Goal: Task Accomplishment & Management: Manage account settings

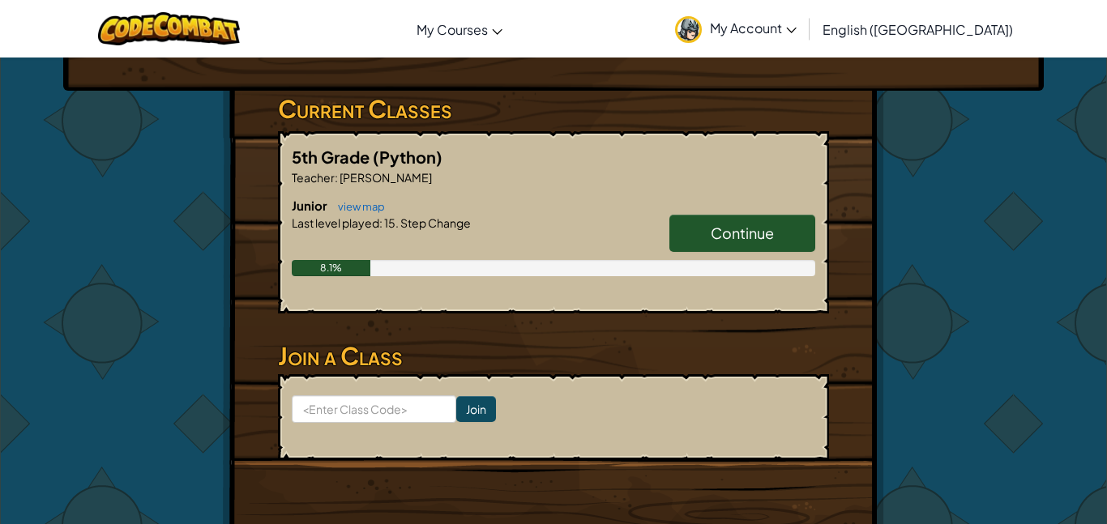
scroll to position [246, 0]
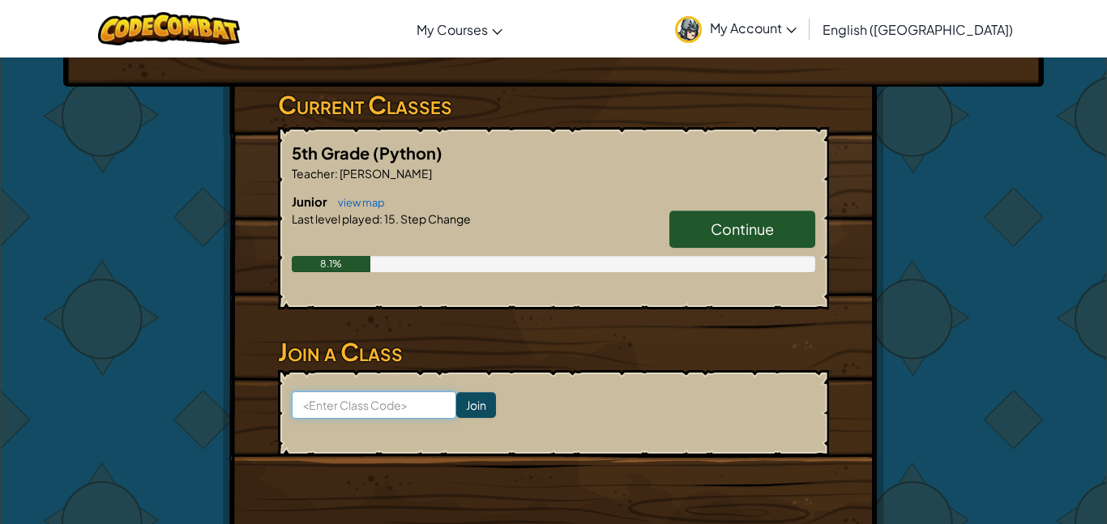
click at [415, 403] on input at bounding box center [374, 405] width 165 height 28
paste input "LuckStopBoat"
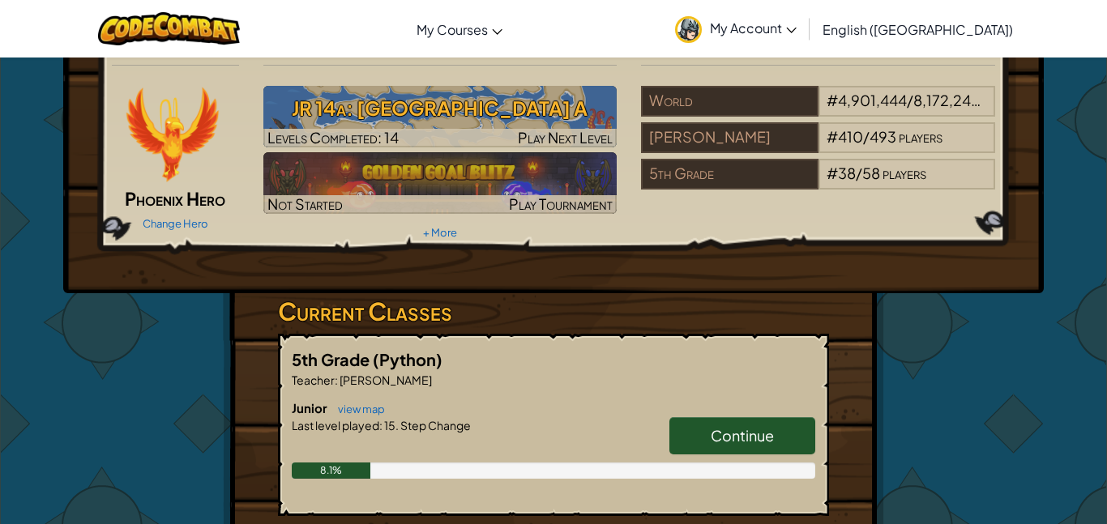
scroll to position [0, 0]
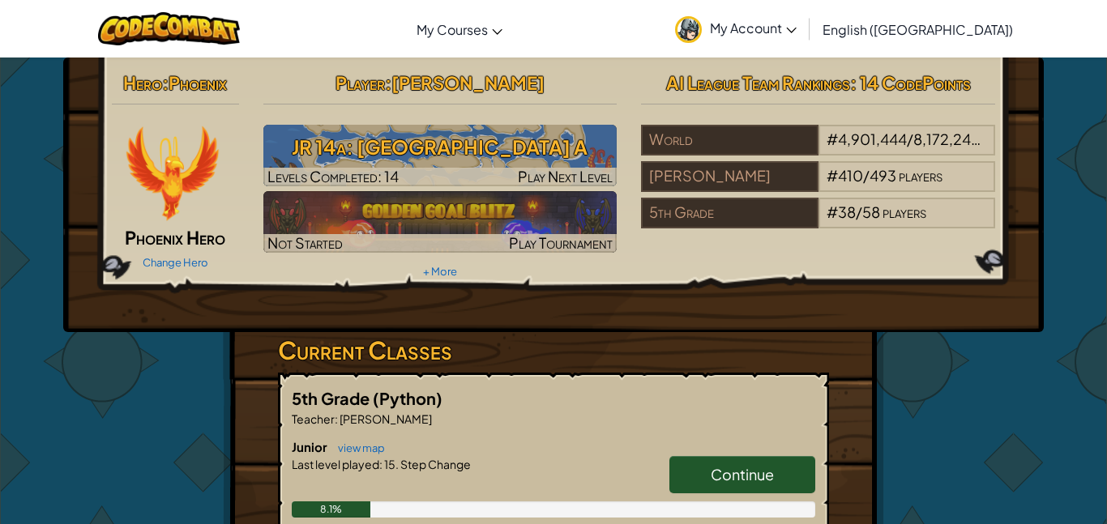
type input "LuckStopBoat"
click at [168, 176] on img at bounding box center [171, 173] width 97 height 97
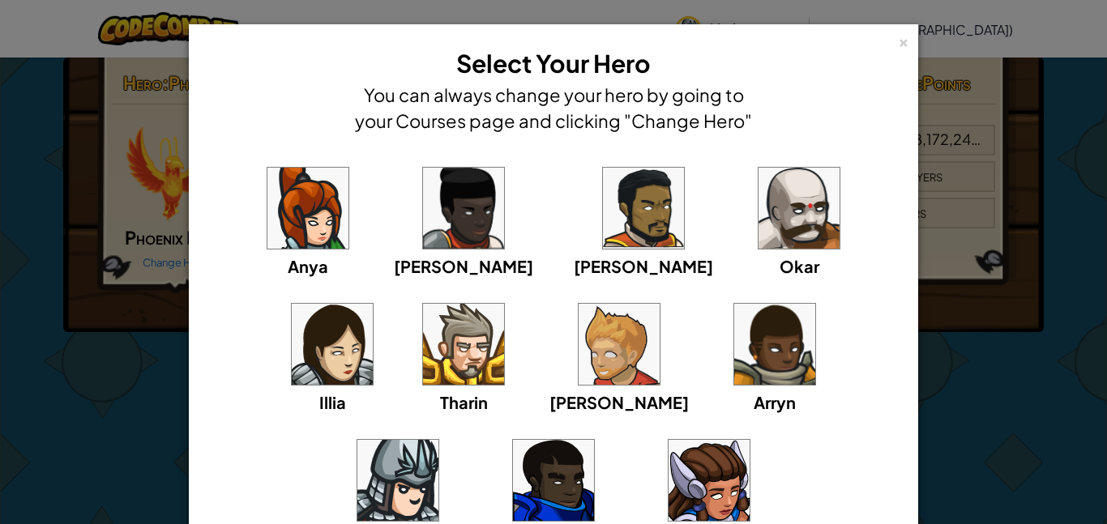
click at [1028, 304] on div "× Select Your Hero You can always change your hero by going to your Courses pag…" at bounding box center [553, 262] width 1107 height 524
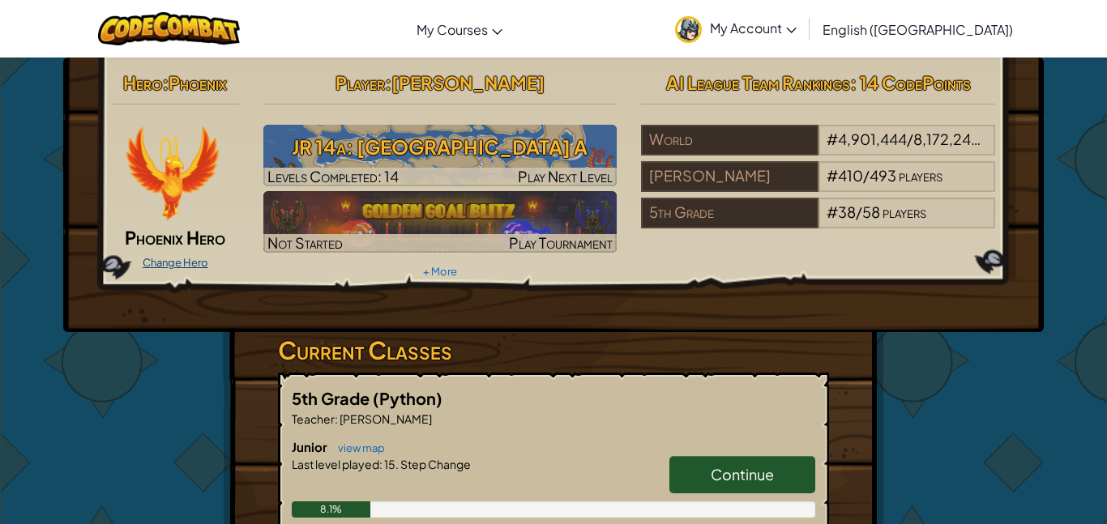
click at [192, 259] on link "Change Hero" at bounding box center [176, 262] width 66 height 13
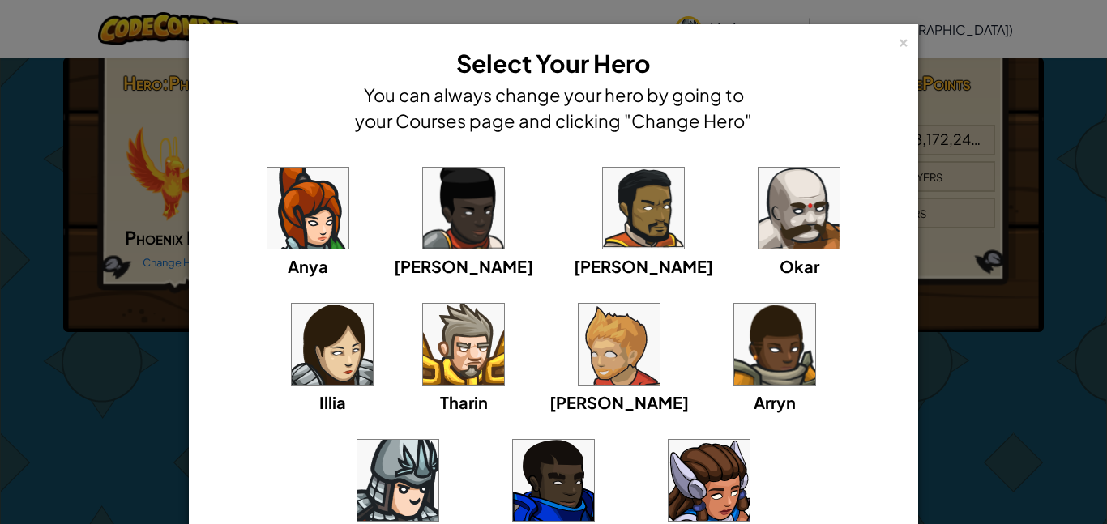
click at [734, 370] on img at bounding box center [774, 344] width 81 height 81
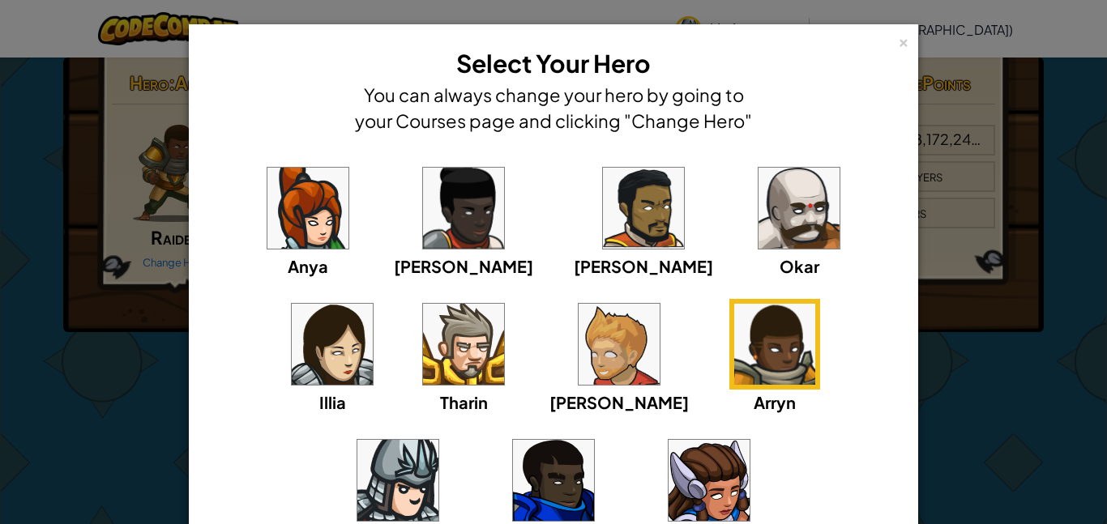
click at [579, 347] on img at bounding box center [619, 344] width 81 height 81
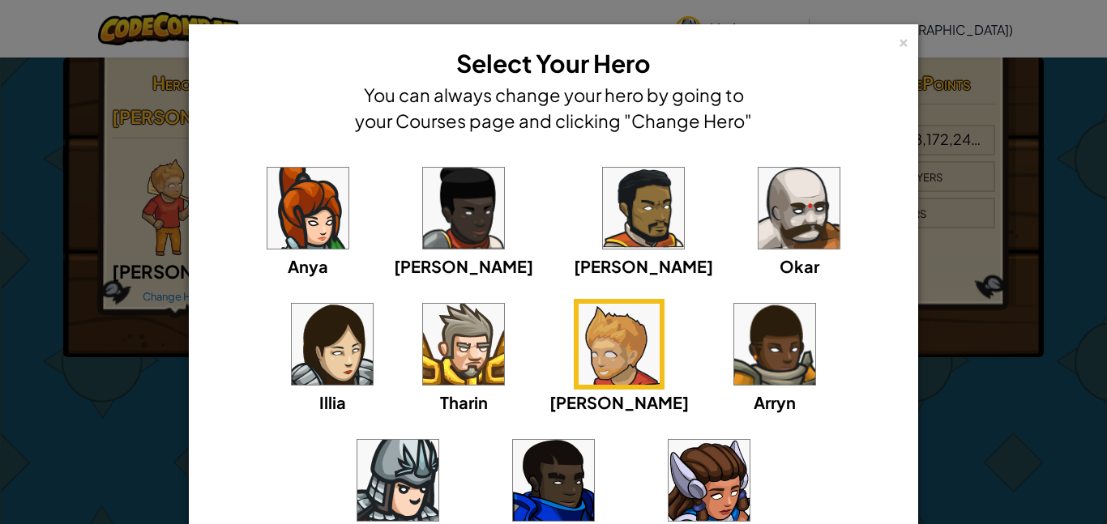
click at [423, 362] on img at bounding box center [463, 344] width 81 height 81
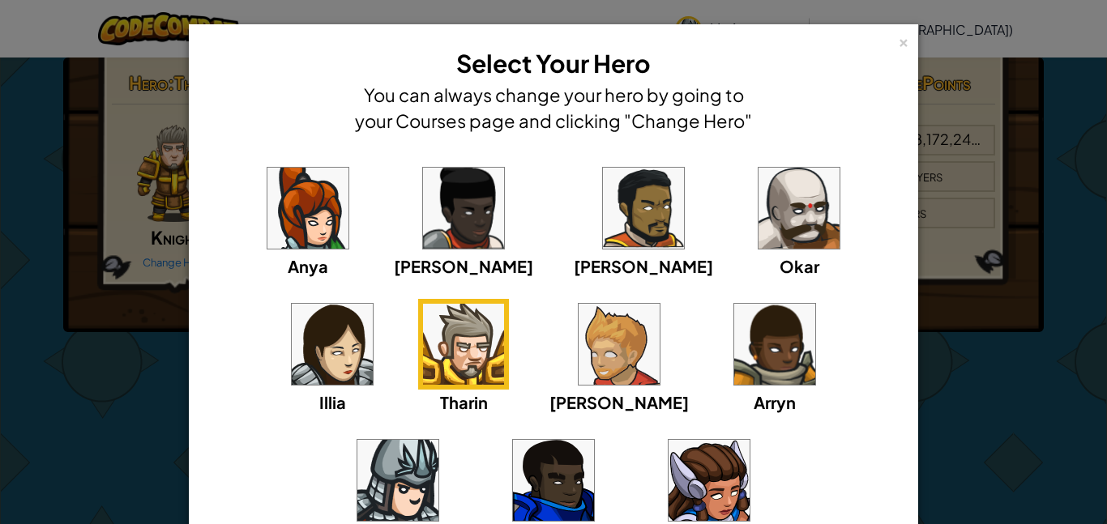
click at [273, 240] on img at bounding box center [307, 208] width 81 height 81
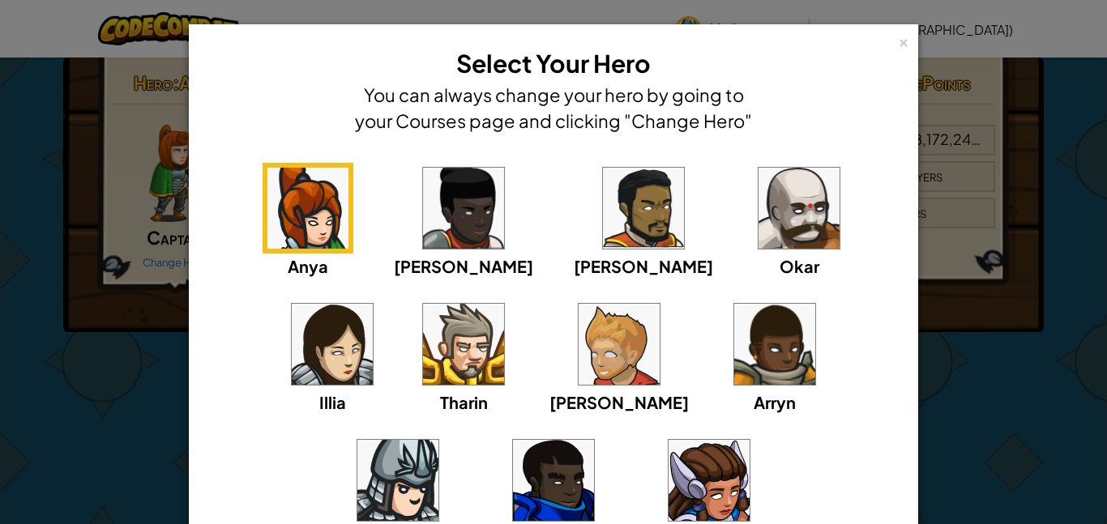
click at [423, 233] on img at bounding box center [463, 208] width 81 height 81
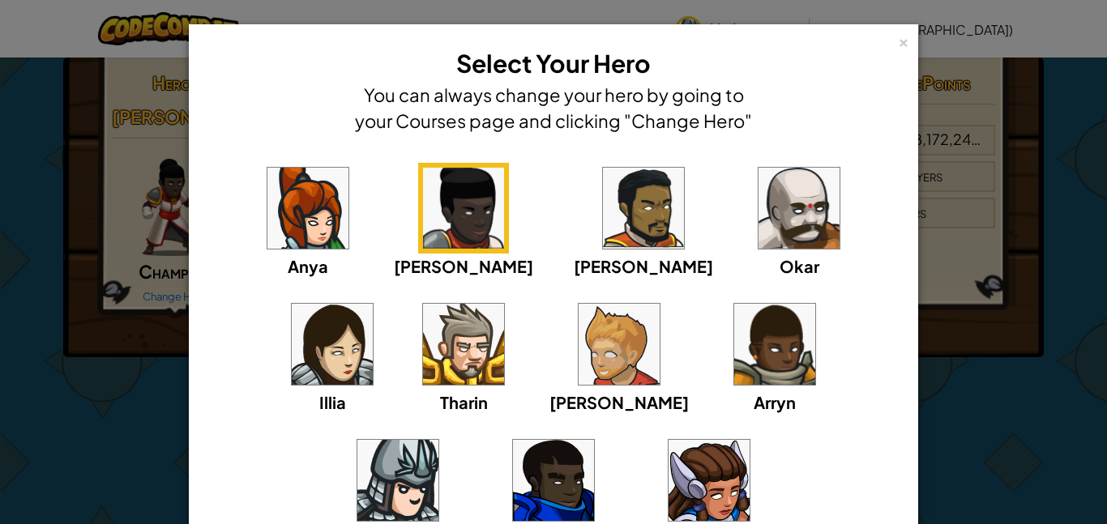
click at [403, 287] on div "Anya [PERSON_NAME] [PERSON_NAME] [PERSON_NAME] Arryn [PERSON_NAME]" at bounding box center [553, 367] width 679 height 408
click at [579, 327] on img at bounding box center [619, 344] width 81 height 81
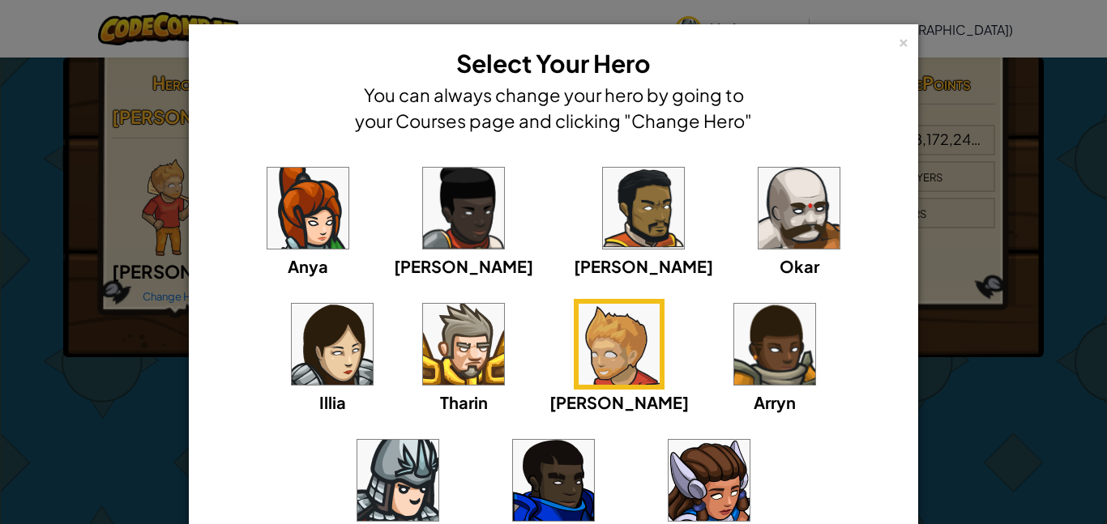
click at [603, 224] on img at bounding box center [643, 208] width 81 height 81
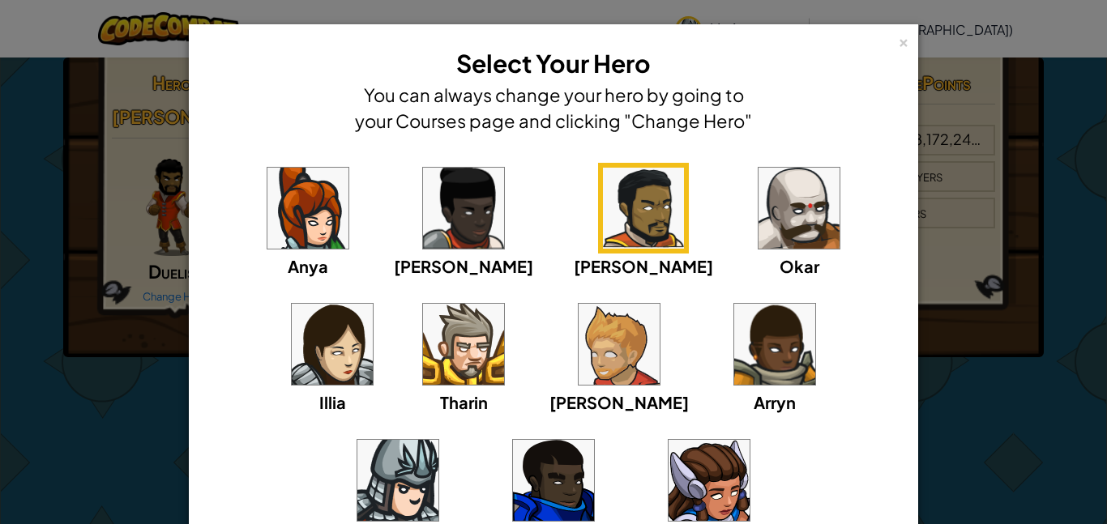
click at [758, 228] on img at bounding box center [798, 208] width 81 height 81
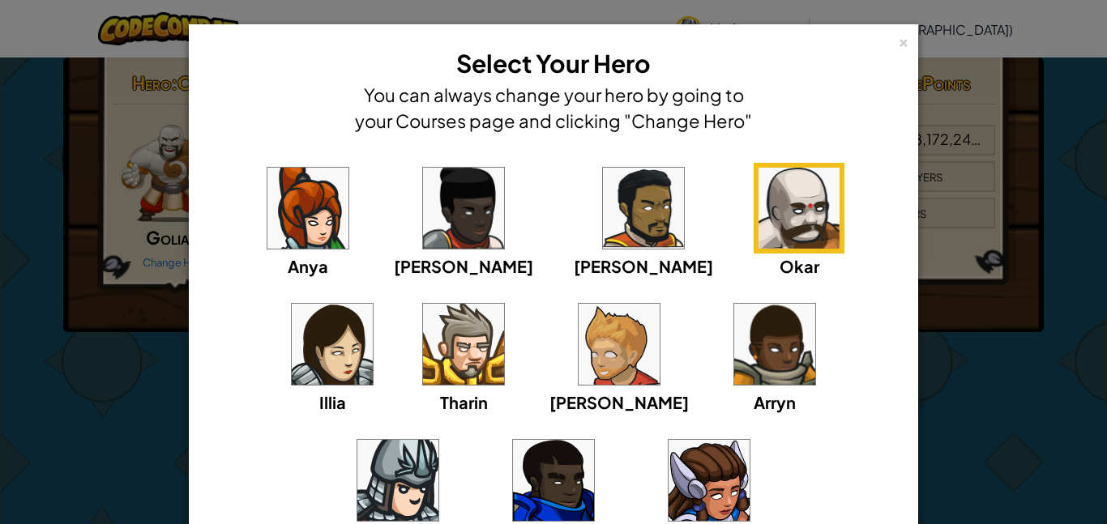
click at [378, 299] on div "Illia" at bounding box center [332, 357] width 91 height 116
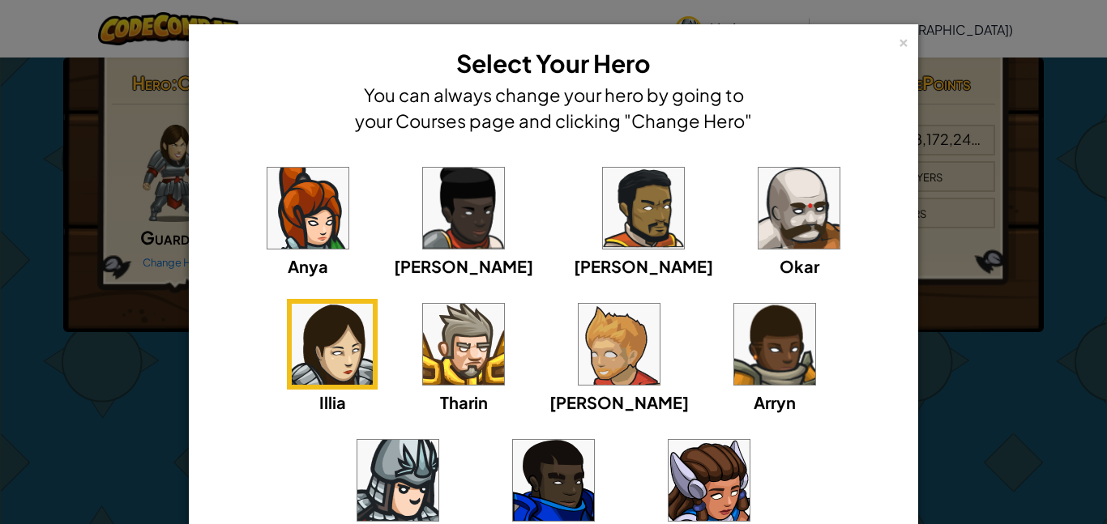
click at [669, 467] on img at bounding box center [709, 480] width 81 height 81
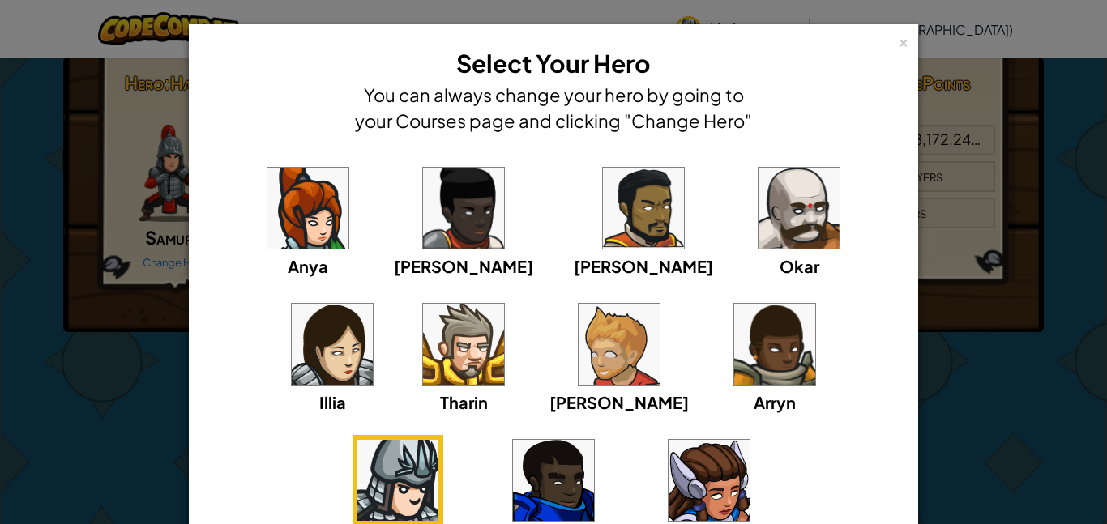
click at [594, 440] on img at bounding box center [553, 480] width 81 height 81
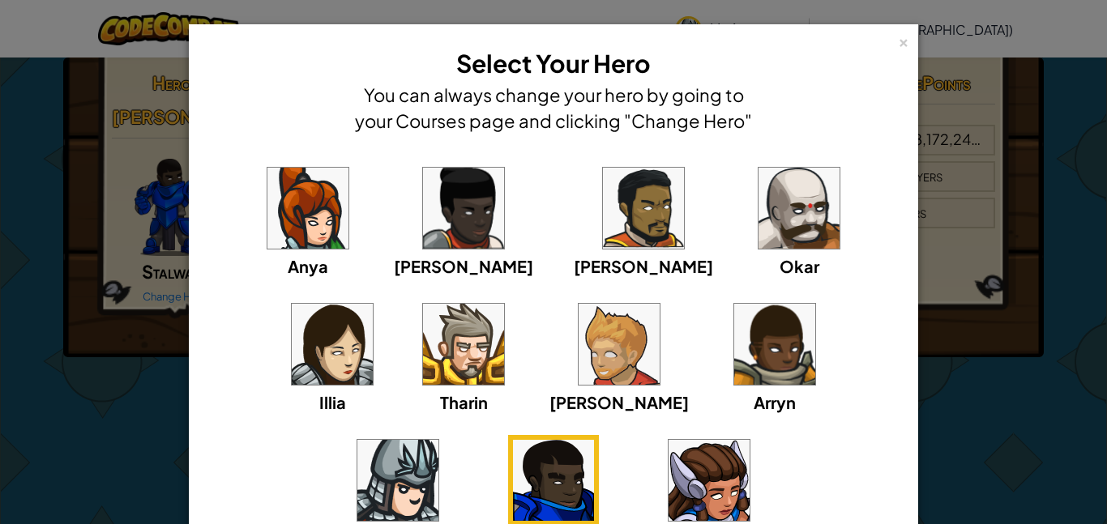
click at [1032, 318] on div "× Select Your Hero You can always change your hero by going to your Courses pag…" at bounding box center [553, 262] width 1107 height 524
